Goal: Register for event/course

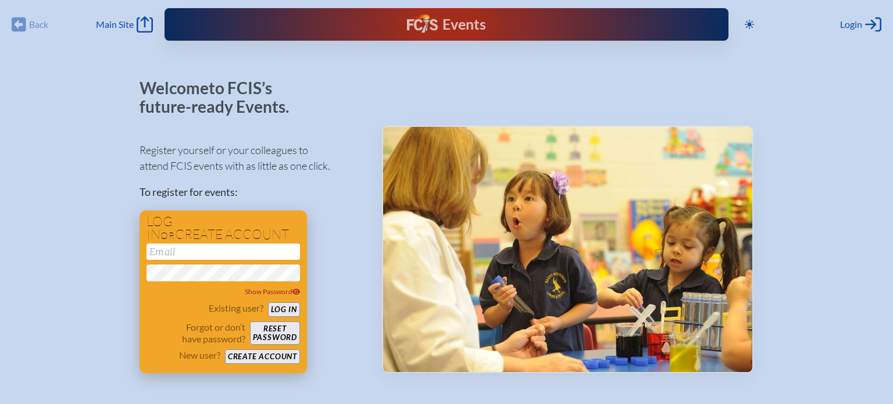
type input "[EMAIL_ADDRESS][DOMAIN_NAME]"
click at [276, 307] on button "Log in" at bounding box center [284, 309] width 32 height 15
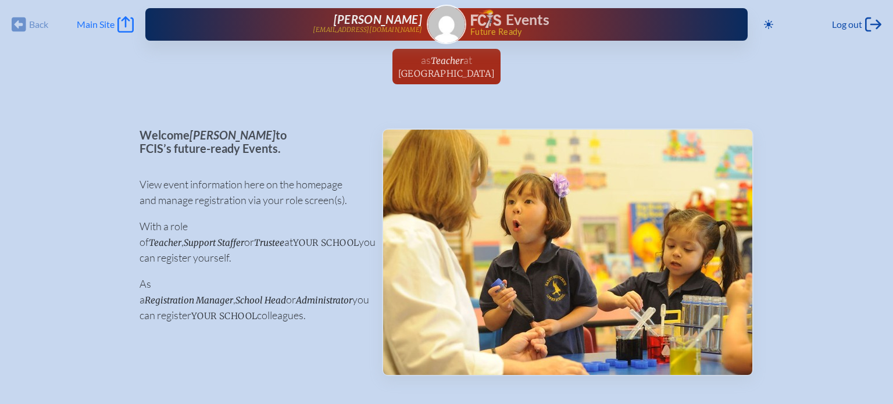
click at [121, 22] on icon "Main Site" at bounding box center [125, 24] width 16 height 16
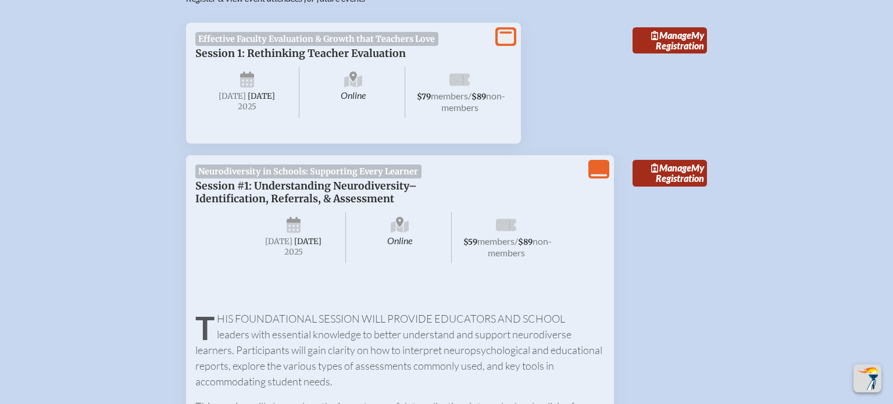
scroll to position [447, 0]
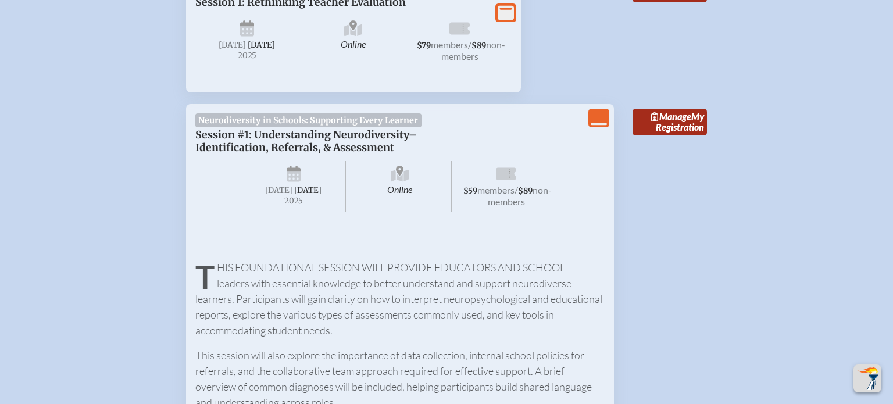
scroll to position [497, 0]
click at [297, 141] on span "Session #1: Understanding Neurodiversity–Identification, Referrals, & Assessment" at bounding box center [306, 143] width 222 height 26
click at [294, 173] on span "Wednesday , September 17th , 2025" at bounding box center [294, 187] width 104 height 51
click at [365, 185] on span "Online" at bounding box center [400, 187] width 104 height 51
click at [654, 123] on icon at bounding box center [654, 117] width 7 height 9
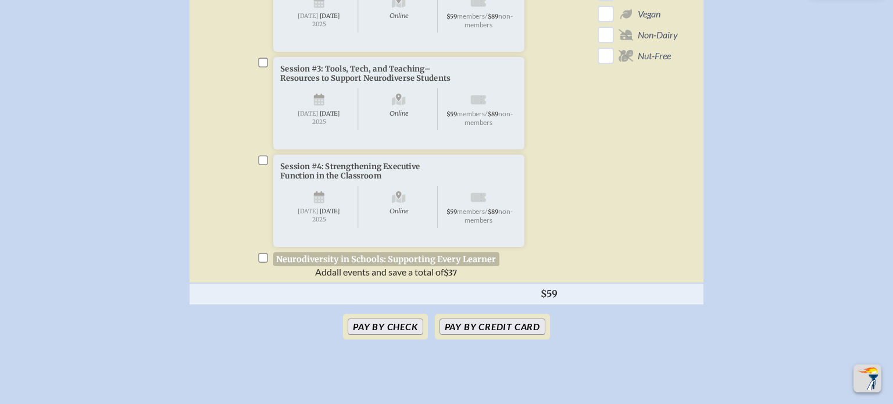
scroll to position [528, 0]
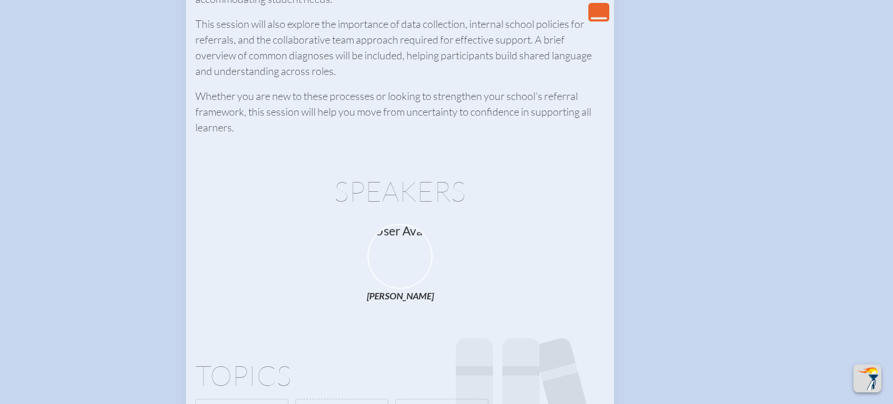
scroll to position [828, 0]
